Goal: Task Accomplishment & Management: Use online tool/utility

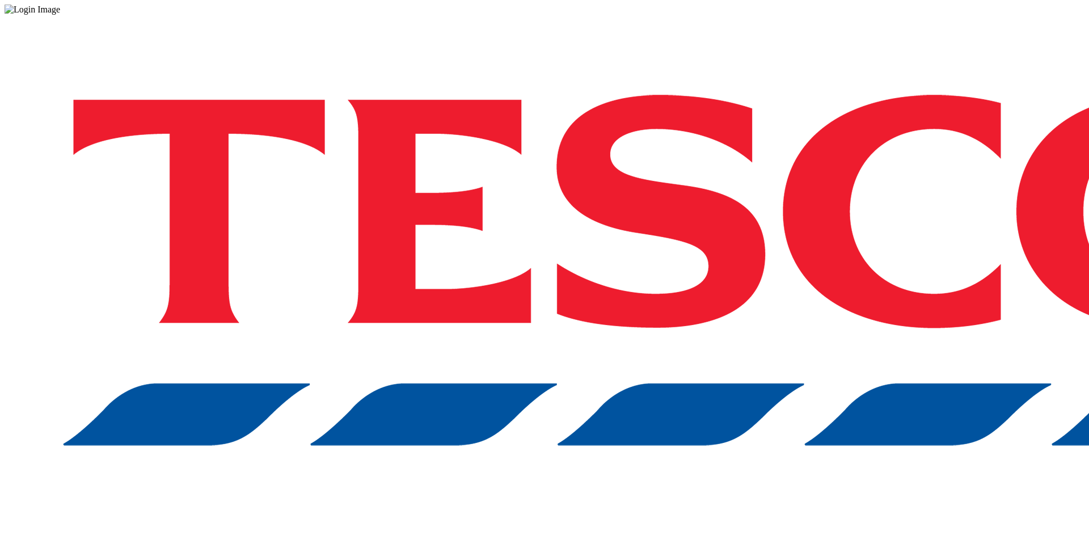
drag, startPoint x: 875, startPoint y: 315, endPoint x: 835, endPoint y: 304, distance: 42.6
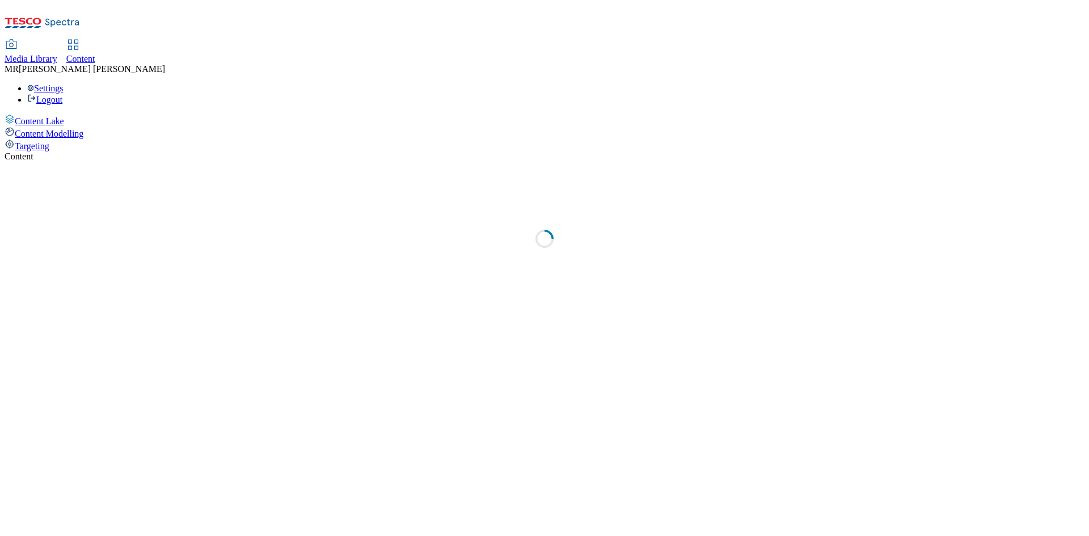
select select "ghs-uk"
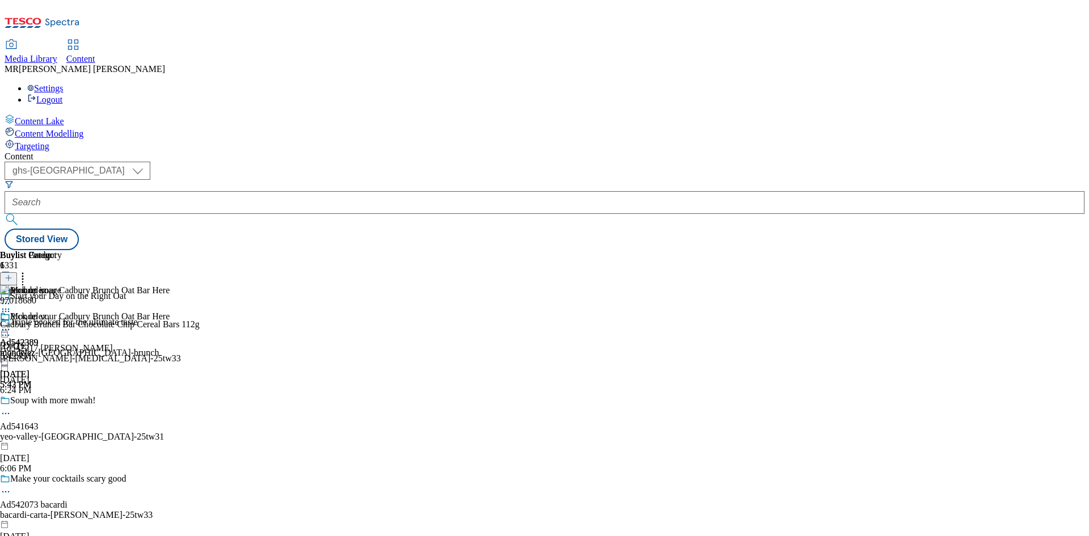
click at [11, 324] on icon at bounding box center [5, 329] width 11 height 11
click at [62, 402] on span "Preview" at bounding box center [48, 406] width 27 height 9
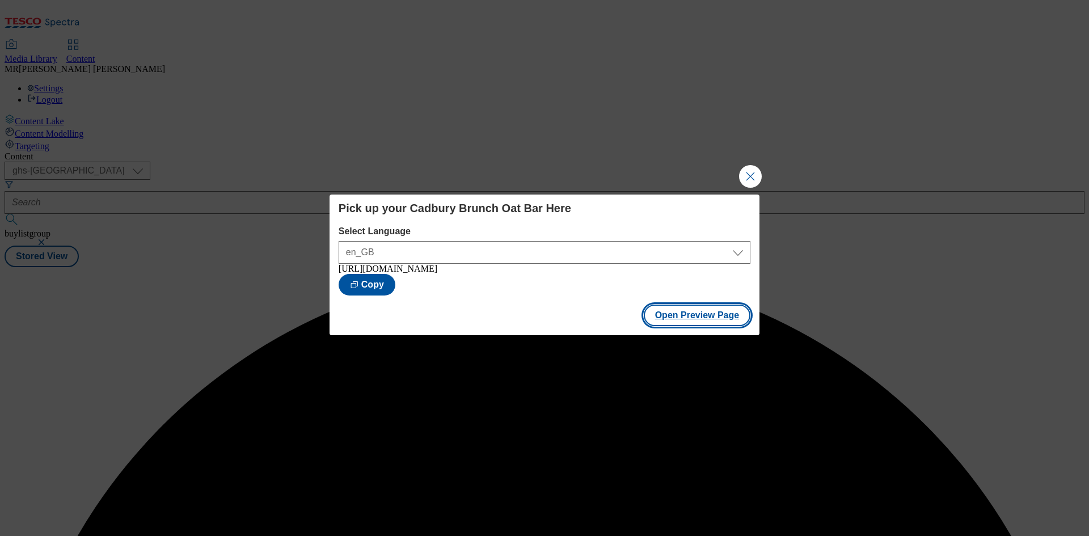
click at [673, 321] on button "Open Preview Page" at bounding box center [697, 316] width 107 height 22
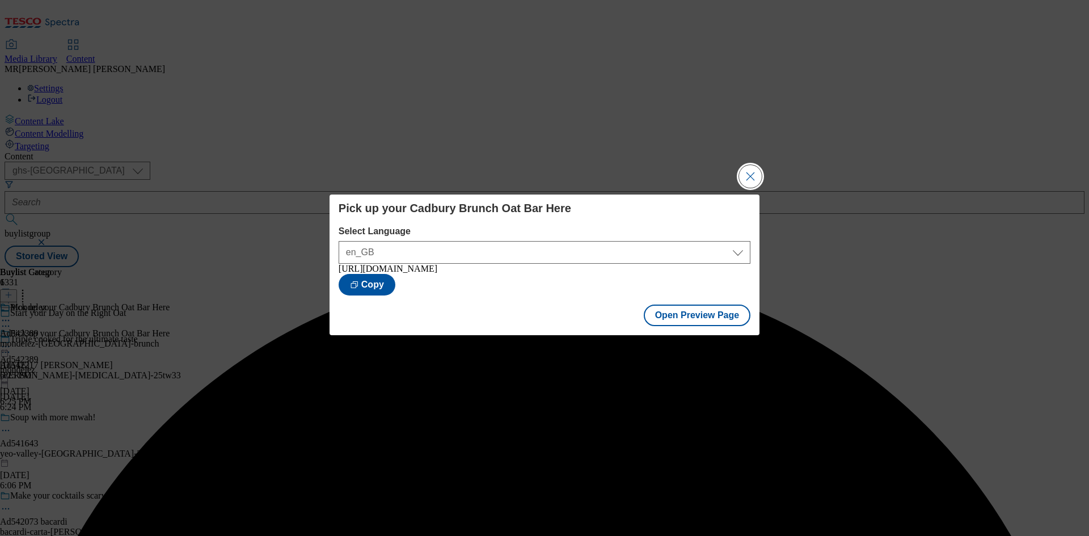
click at [744, 172] on button "Close Modal" at bounding box center [750, 176] width 23 height 23
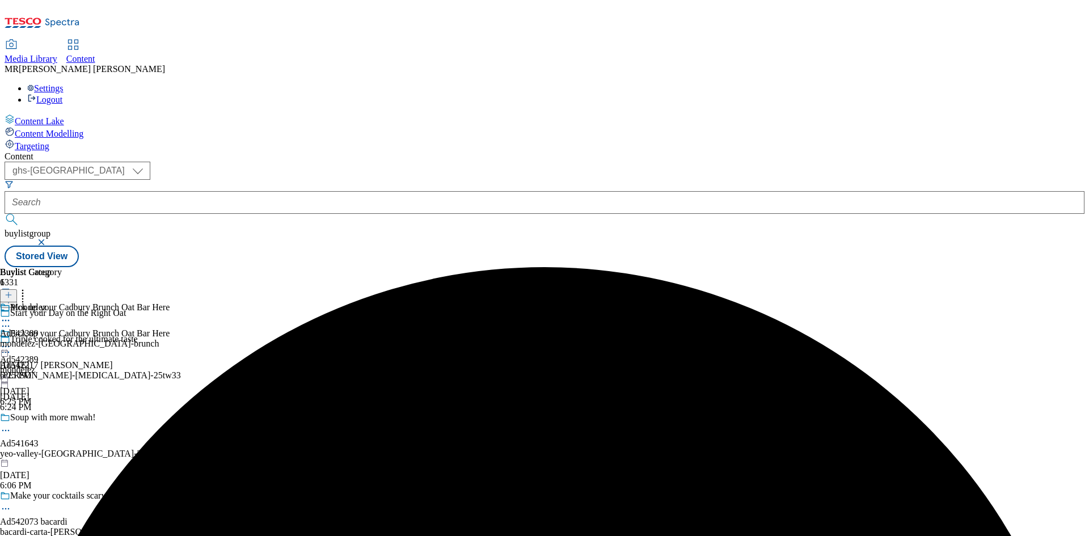
click at [11, 341] on icon at bounding box center [5, 346] width 11 height 11
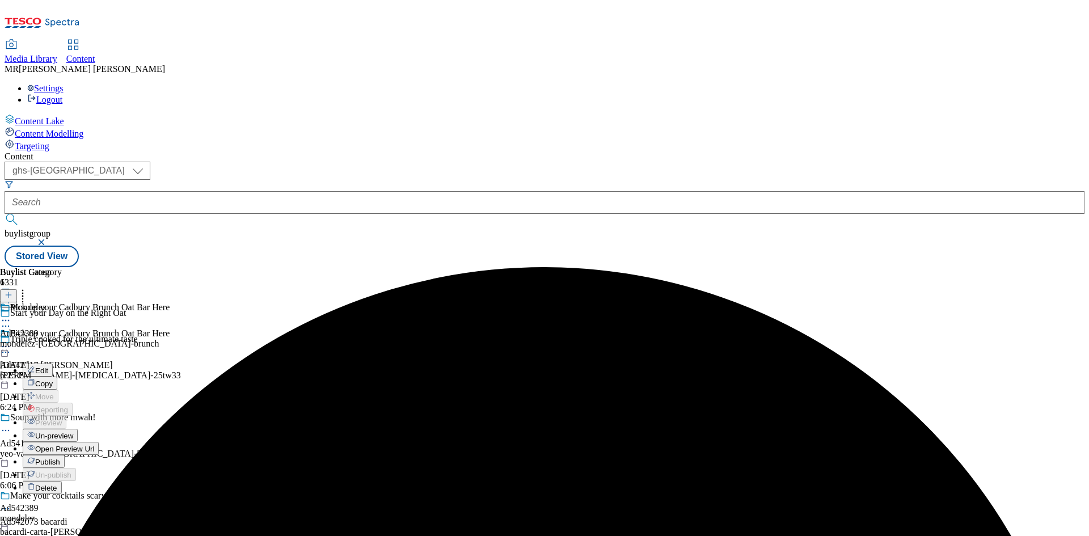
click at [65, 457] on div "Publish" at bounding box center [44, 462] width 42 height 10
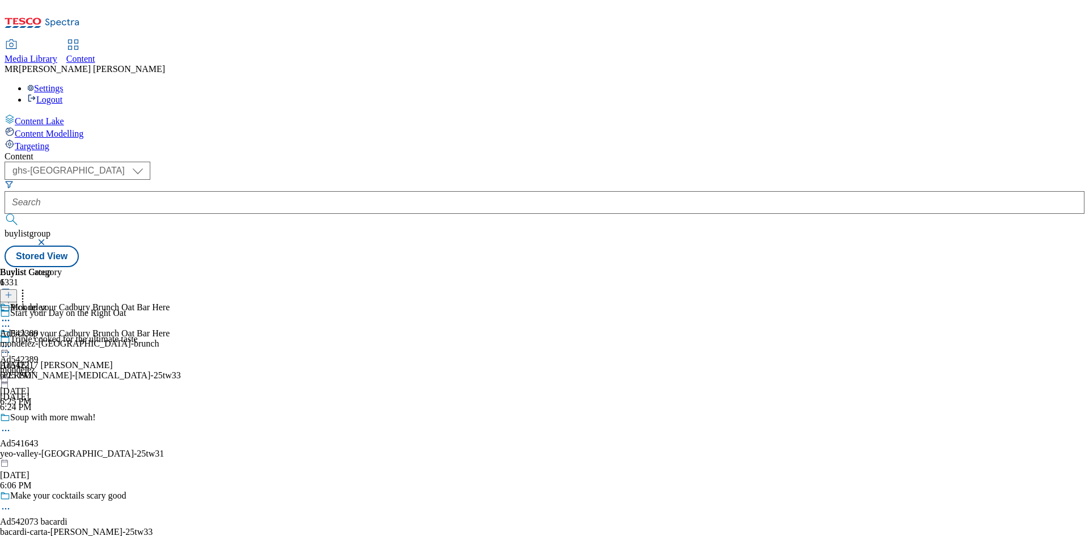
click at [11, 341] on icon at bounding box center [5, 346] width 11 height 11
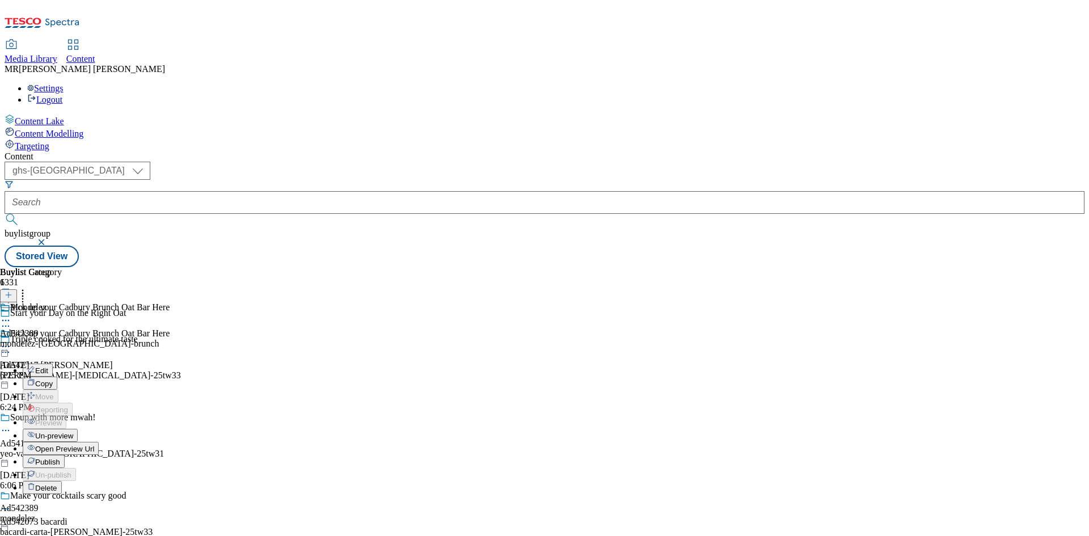
click at [60, 458] on span "Publish" at bounding box center [47, 462] width 25 height 9
